Goal: Navigation & Orientation: Find specific page/section

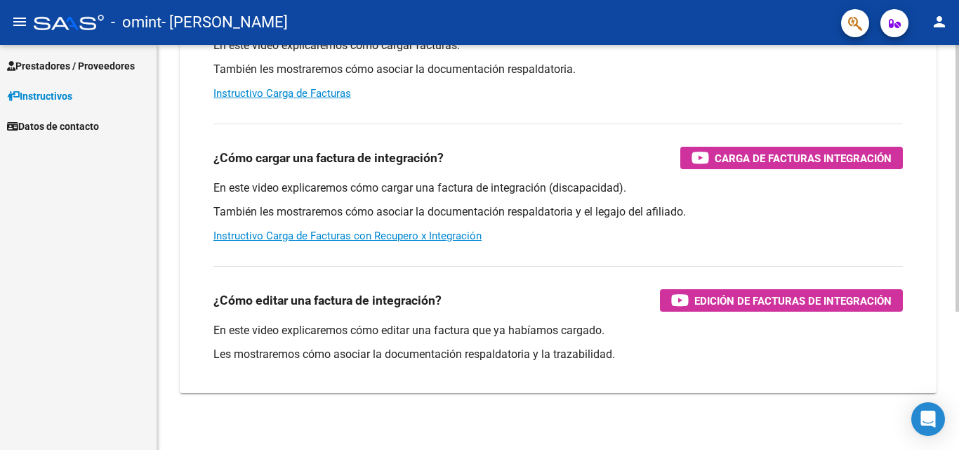
scroll to position [202, 0]
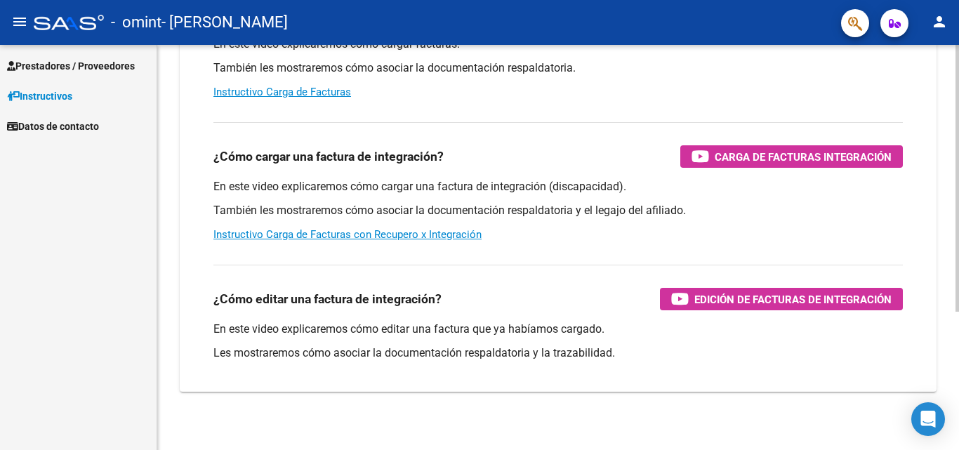
click at [959, 376] on div at bounding box center [958, 311] width 4 height 267
click at [360, 230] on link "Instructivo Carga de Facturas con Recupero x Integración" at bounding box center [348, 234] width 268 height 13
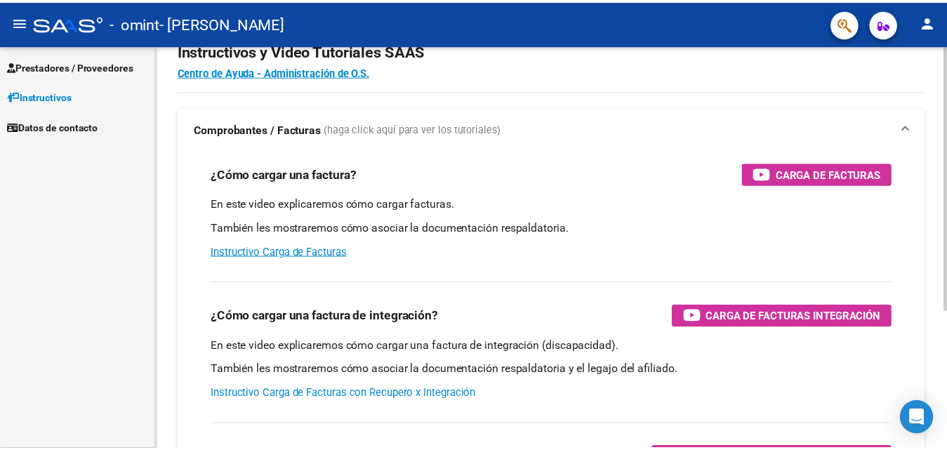
scroll to position [0, 0]
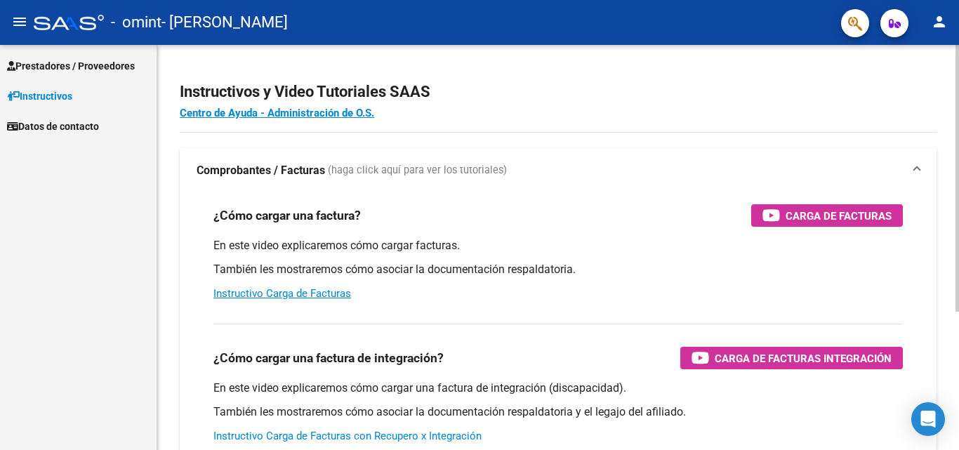
click at [959, 208] on div at bounding box center [958, 178] width 4 height 267
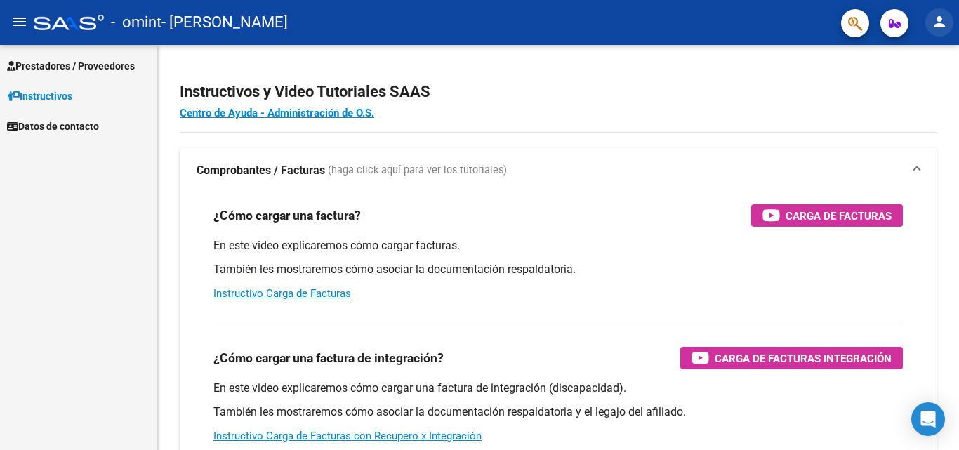
click at [938, 19] on mat-icon "person" at bounding box center [939, 21] width 17 height 17
click at [69, 129] on div at bounding box center [479, 225] width 959 height 450
click at [65, 124] on span "Datos de contacto" at bounding box center [53, 126] width 92 height 15
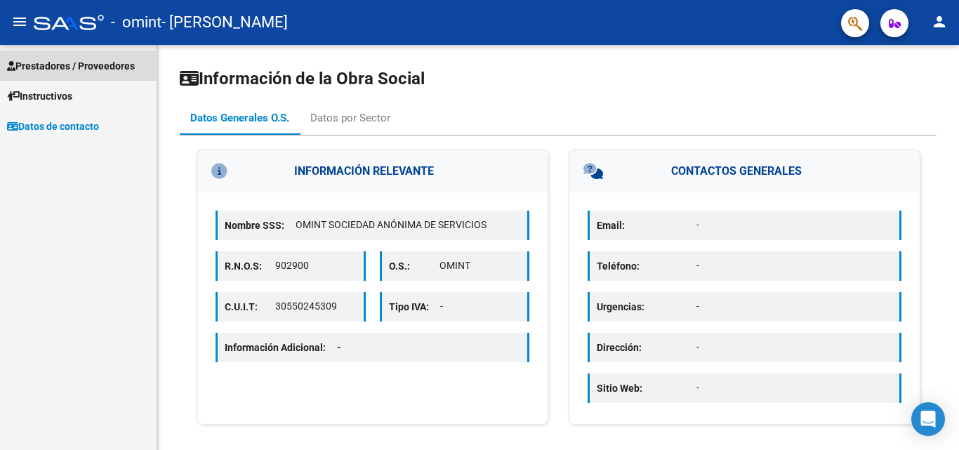
click at [50, 67] on span "Prestadores / Proveedores" at bounding box center [71, 65] width 128 height 15
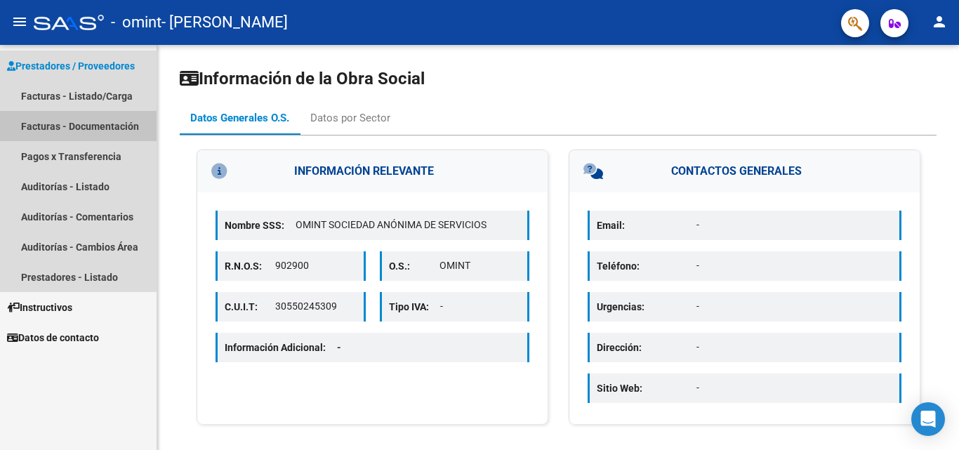
click at [49, 126] on link "Facturas - Documentación" at bounding box center [78, 126] width 157 height 30
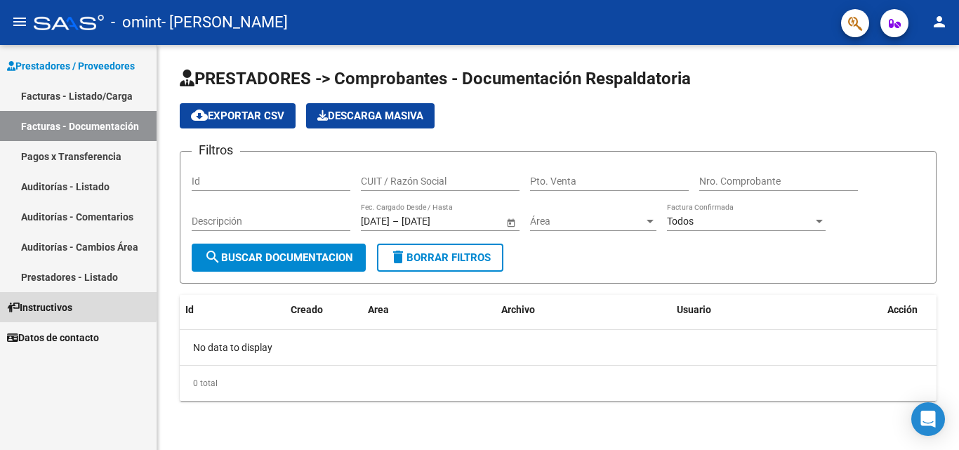
click at [48, 303] on span "Instructivos" at bounding box center [39, 307] width 65 height 15
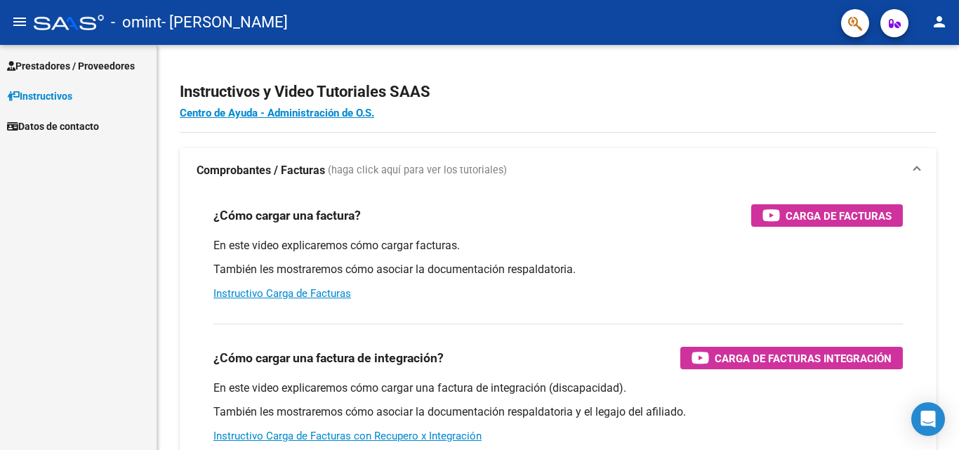
click at [940, 21] on mat-icon "person" at bounding box center [939, 21] width 17 height 17
click at [921, 56] on button "person Mi Perfil" at bounding box center [911, 59] width 86 height 34
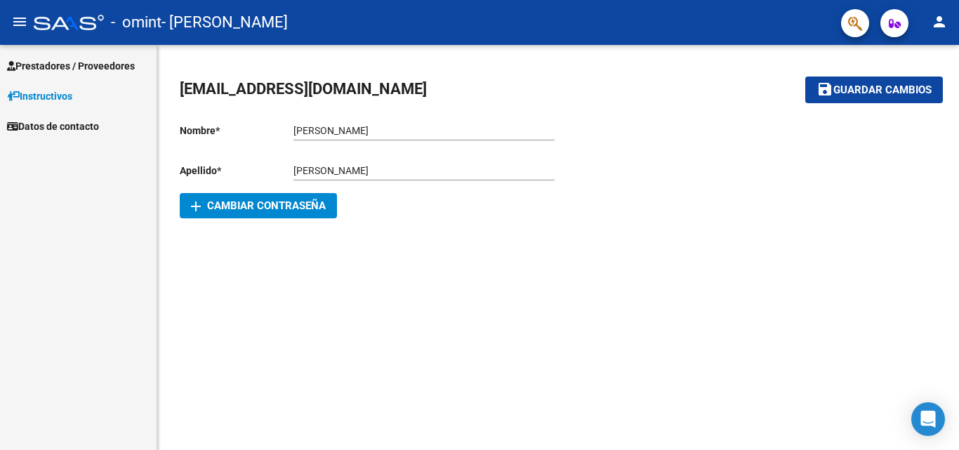
click at [46, 95] on span "Instructivos" at bounding box center [39, 95] width 65 height 15
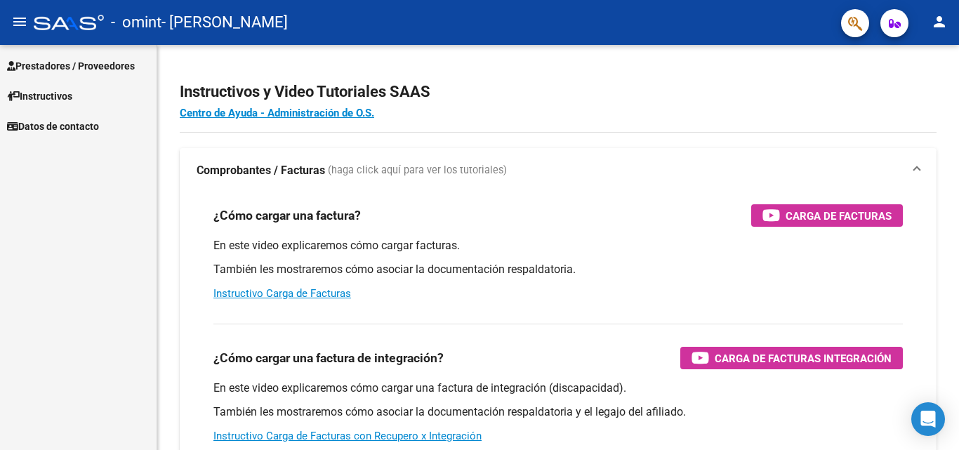
click at [938, 20] on mat-icon "person" at bounding box center [939, 21] width 17 height 17
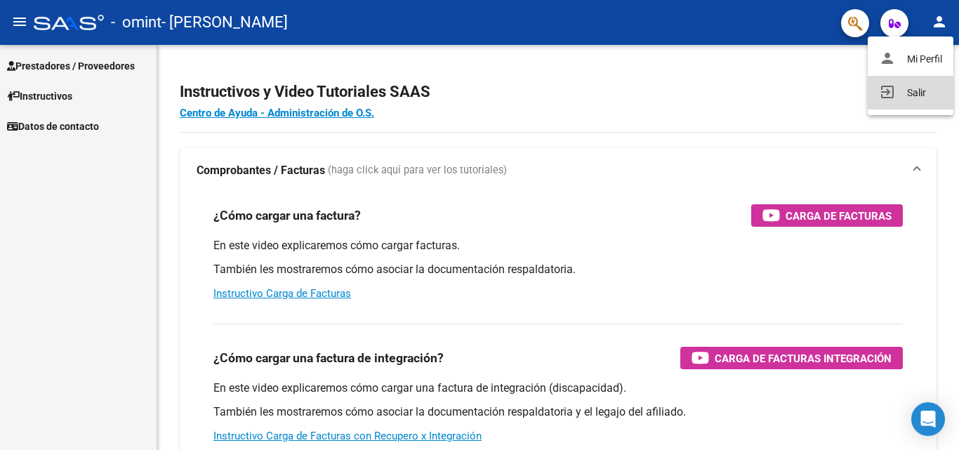
click at [915, 91] on button "exit_to_app Salir" at bounding box center [911, 93] width 86 height 34
